Goal: Task Accomplishment & Management: Complete application form

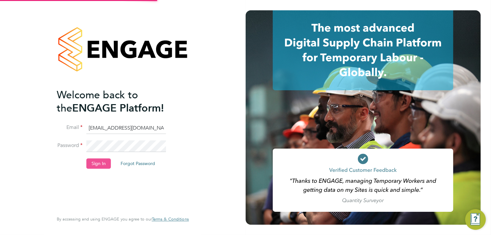
click at [102, 164] on button "Sign In" at bounding box center [98, 163] width 25 height 10
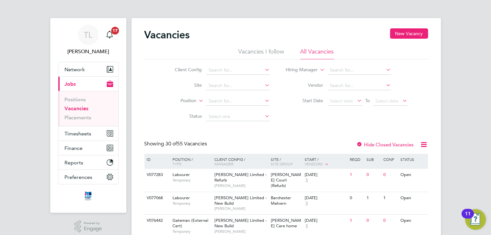
click at [75, 108] on link "Vacancies" at bounding box center [77, 108] width 24 height 6
click at [213, 89] on input at bounding box center [238, 85] width 64 height 9
click at [213, 92] on b "Tithe" at bounding box center [214, 94] width 11 height 5
type input "Tithe Barn, Phase 6 ([GEOGRAPHIC_DATA])"
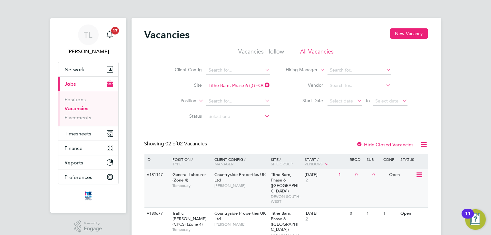
click at [261, 177] on div "Countryside Properties UK Ltd Dave Smith" at bounding box center [241, 180] width 56 height 22
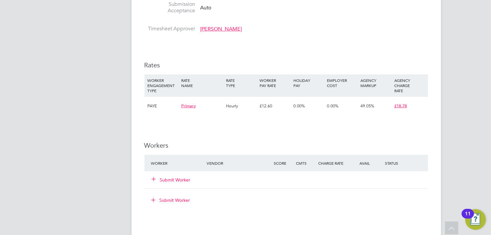
scroll to position [439, 0]
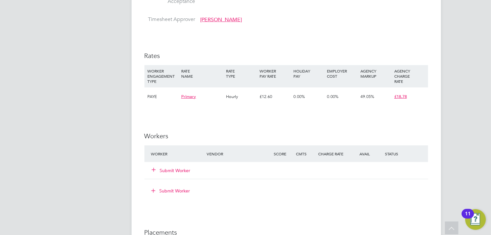
click at [154, 170] on icon at bounding box center [154, 169] width 5 height 5
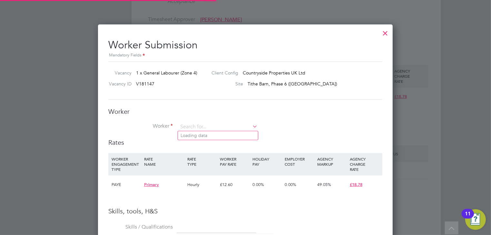
scroll to position [407, 295]
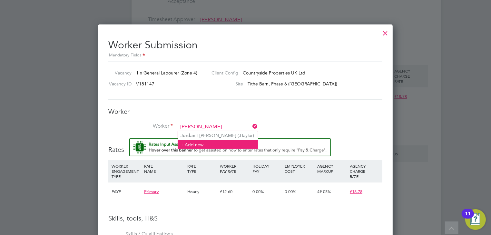
type input "[PERSON_NAME]"
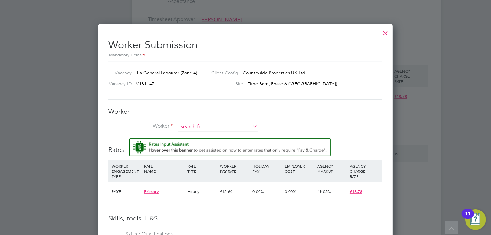
click at [191, 129] on input at bounding box center [218, 127] width 80 height 10
click at [193, 136] on b "Jordan" at bounding box center [188, 135] width 15 height 5
type input "[PERSON_NAME] (JTaylor)"
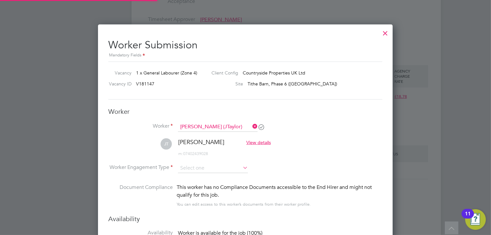
scroll to position [551, 295]
click at [226, 168] on input at bounding box center [213, 169] width 70 height 10
click at [202, 185] on li "PAYE" at bounding box center [213, 185] width 70 height 8
type input "PAYE"
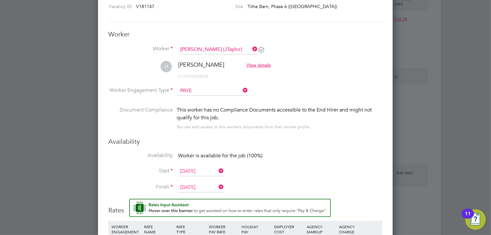
click at [204, 171] on input "[DATE]" at bounding box center [201, 172] width 46 height 10
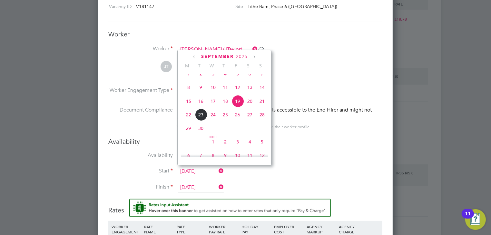
click at [187, 121] on span "22" at bounding box center [189, 115] width 12 height 12
type input "[DATE]"
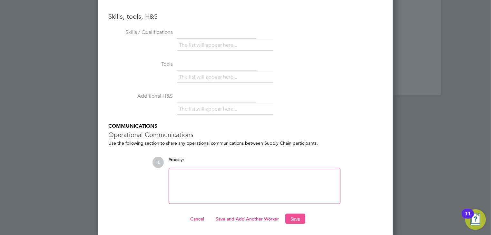
click at [293, 214] on button "Save" at bounding box center [296, 219] width 20 height 10
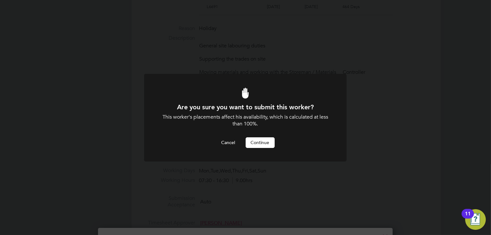
click at [255, 145] on button "Continue" at bounding box center [260, 142] width 29 height 10
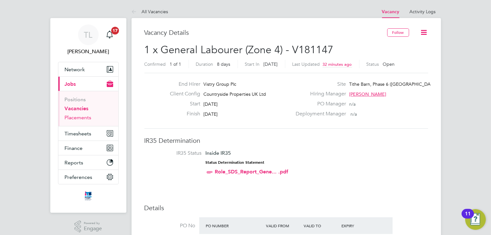
click at [85, 117] on link "Placements" at bounding box center [78, 118] width 27 height 6
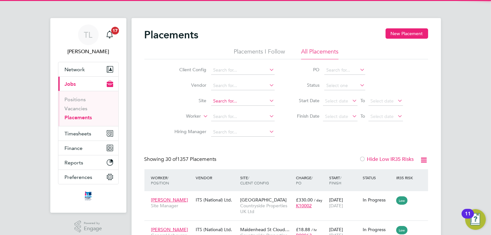
click at [217, 101] on input at bounding box center [243, 101] width 64 height 9
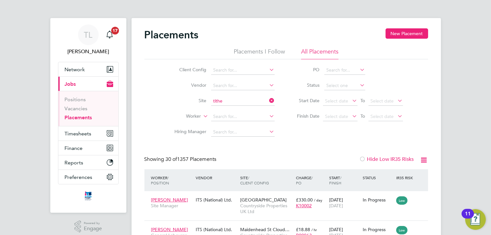
click at [216, 108] on b "Tithe" at bounding box center [219, 109] width 11 height 5
type input "Tithe Barn, Phase 6 ([GEOGRAPHIC_DATA])"
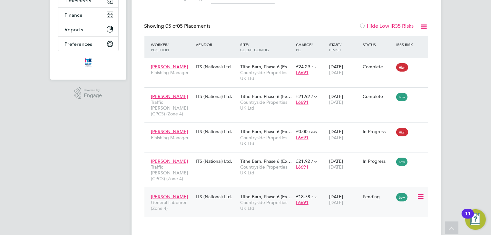
click at [421, 193] on icon at bounding box center [420, 197] width 6 height 8
click at [390, 225] on li "Start" at bounding box center [401, 224] width 46 height 9
type input "[PERSON_NAME]"
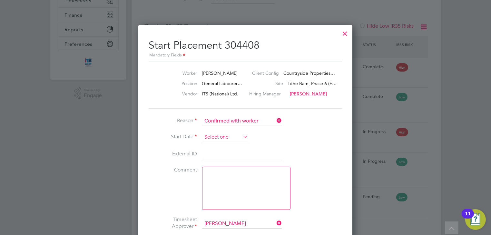
click at [225, 136] on input at bounding box center [225, 138] width 46 height 10
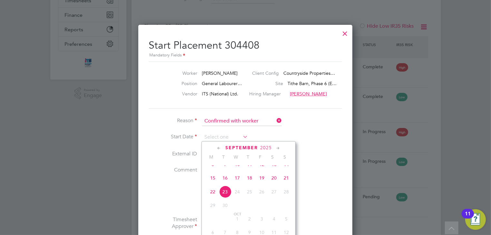
click at [213, 197] on span "22" at bounding box center [213, 192] width 12 height 12
type input "[DATE]"
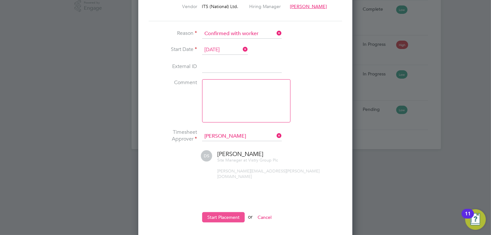
click at [236, 212] on button "Start Placement" at bounding box center [223, 217] width 43 height 10
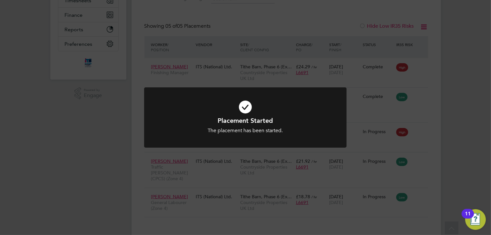
click at [370, 123] on div "Placement Started The placement has been started. Cancel Okay" at bounding box center [245, 117] width 491 height 235
